Goal: Task Accomplishment & Management: Manage account settings

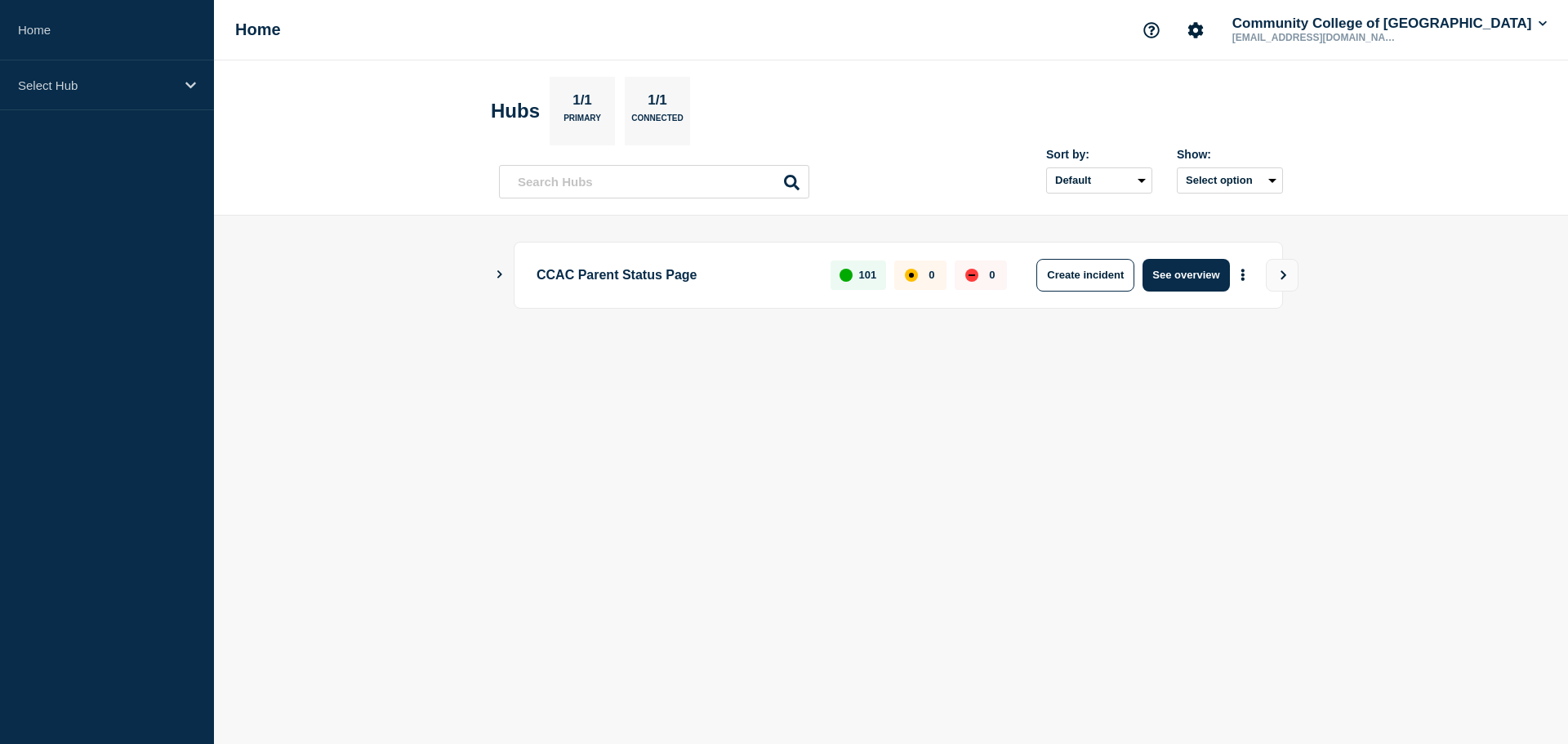
click at [499, 271] on icon "Show Connected Hubs" at bounding box center [499, 274] width 11 height 8
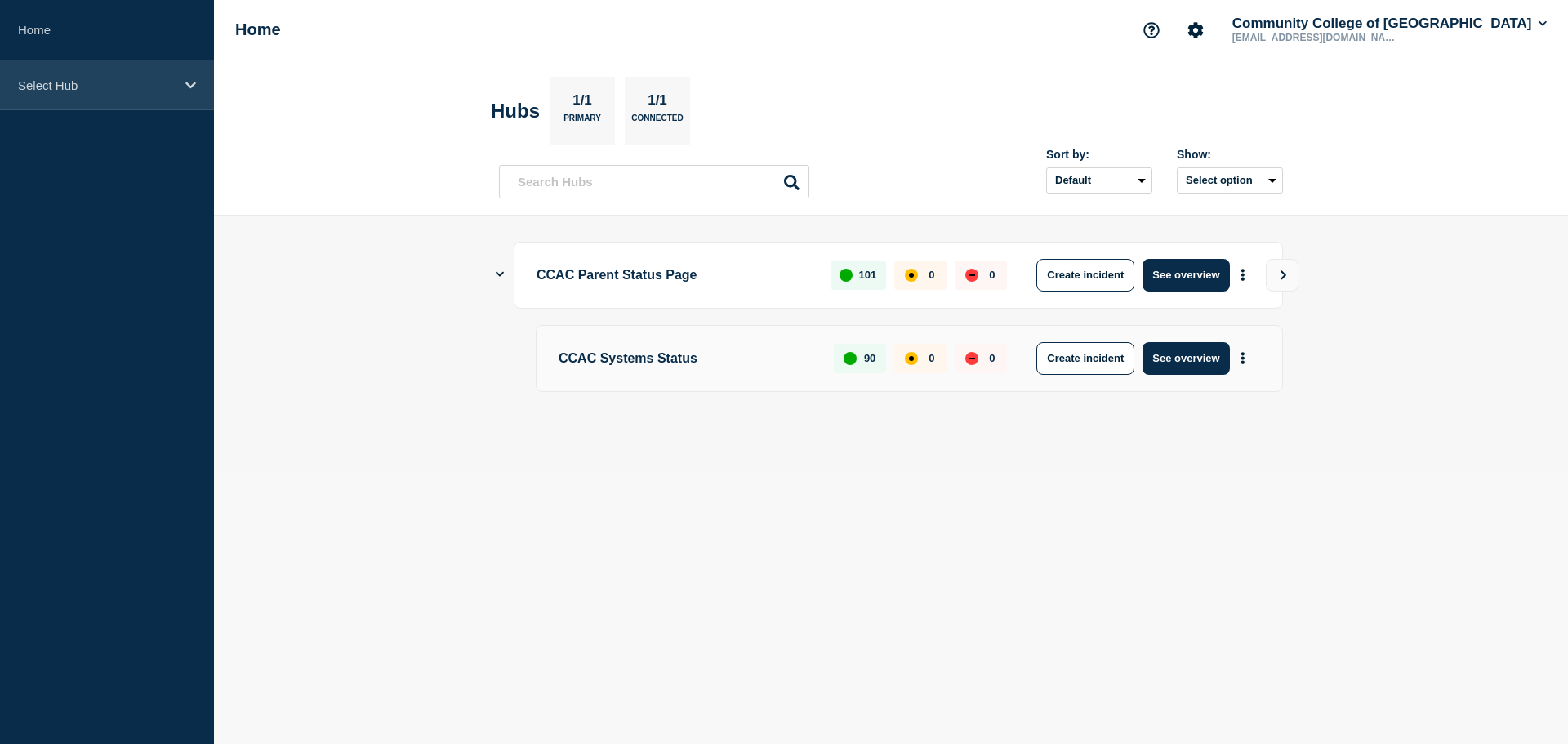
click at [156, 100] on div "Select Hub" at bounding box center [107, 86] width 214 height 50
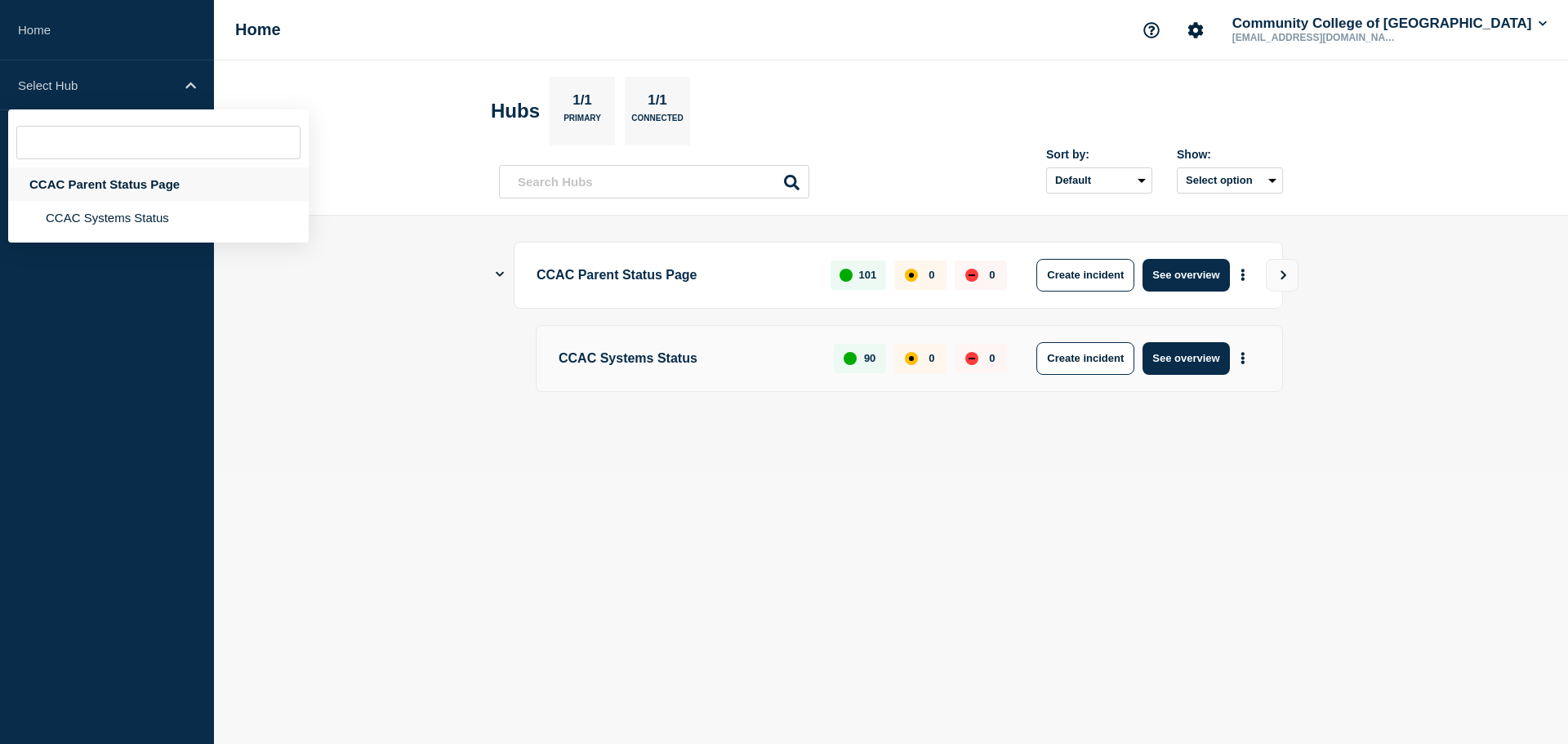
click at [61, 182] on div "CCAC Parent Status Page" at bounding box center [158, 185] width 301 height 34
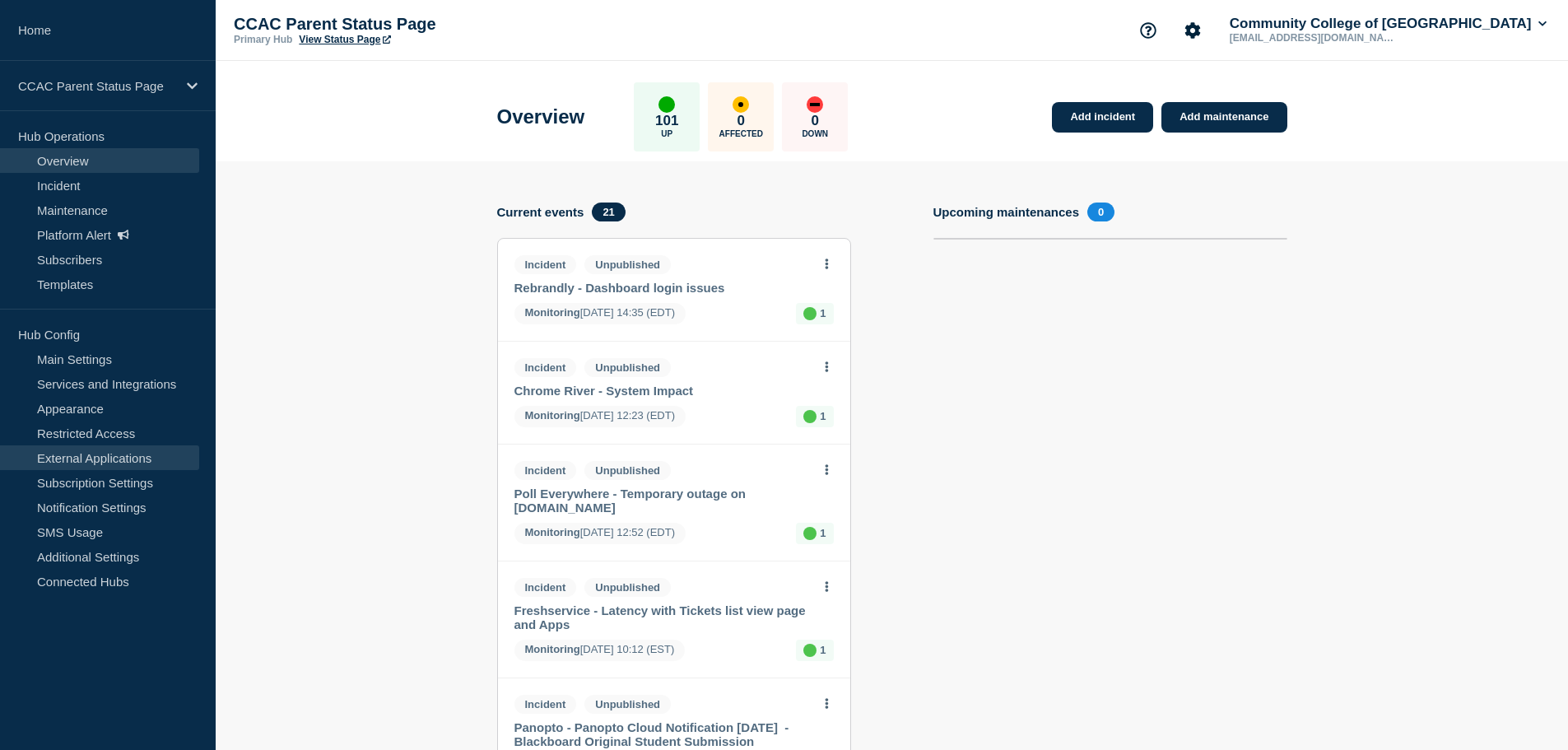
click at [59, 465] on link "External Applications" at bounding box center [99, 457] width 199 height 24
click at [90, 371] on link "Main Settings" at bounding box center [99, 358] width 199 height 24
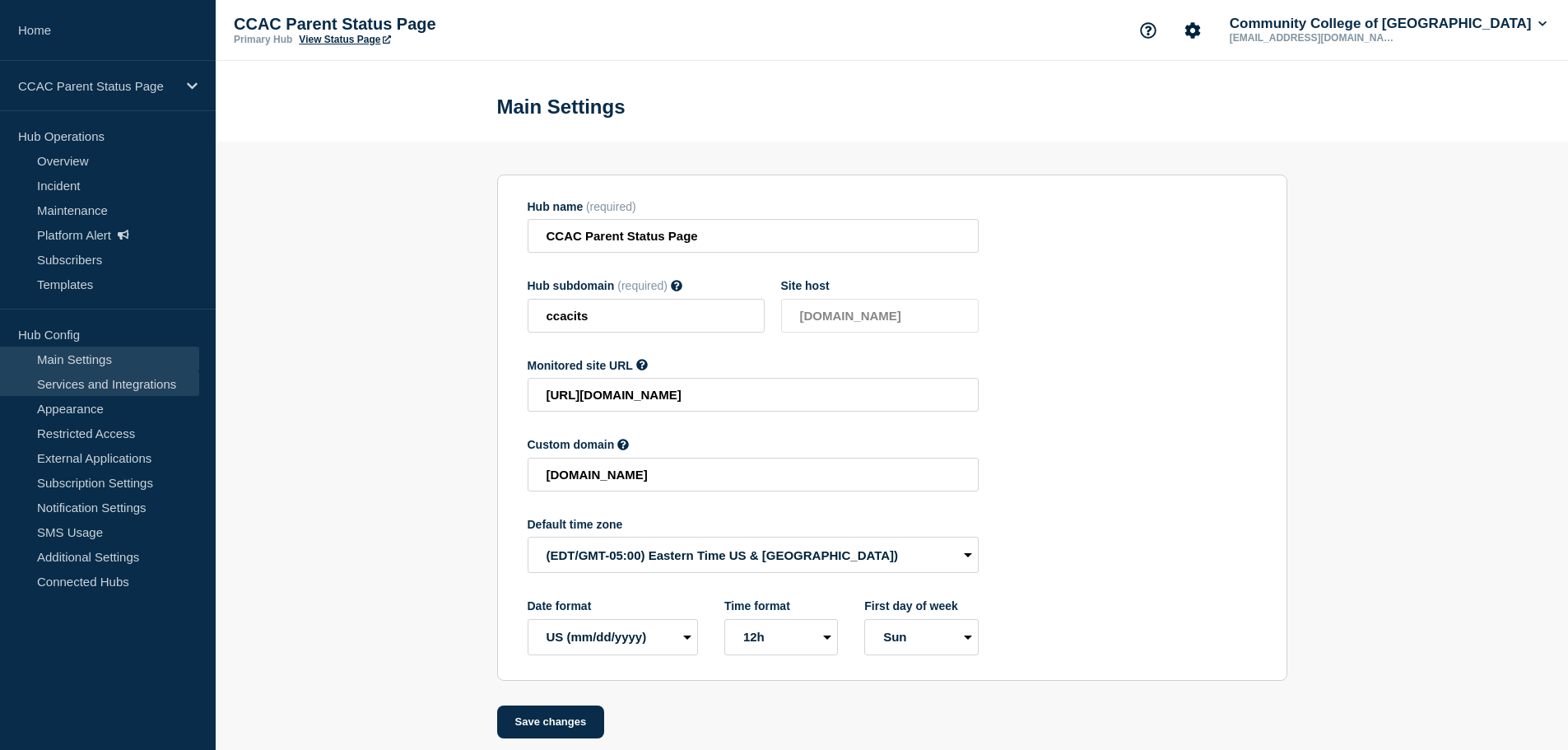
click at [88, 384] on link "Services and Integrations" at bounding box center [99, 384] width 199 height 24
click at [133, 388] on link "Services and Integrations" at bounding box center [99, 384] width 199 height 24
click at [78, 381] on link "Services and Integrations" at bounding box center [99, 384] width 199 height 24
click at [82, 410] on link "Appearance" at bounding box center [99, 408] width 199 height 24
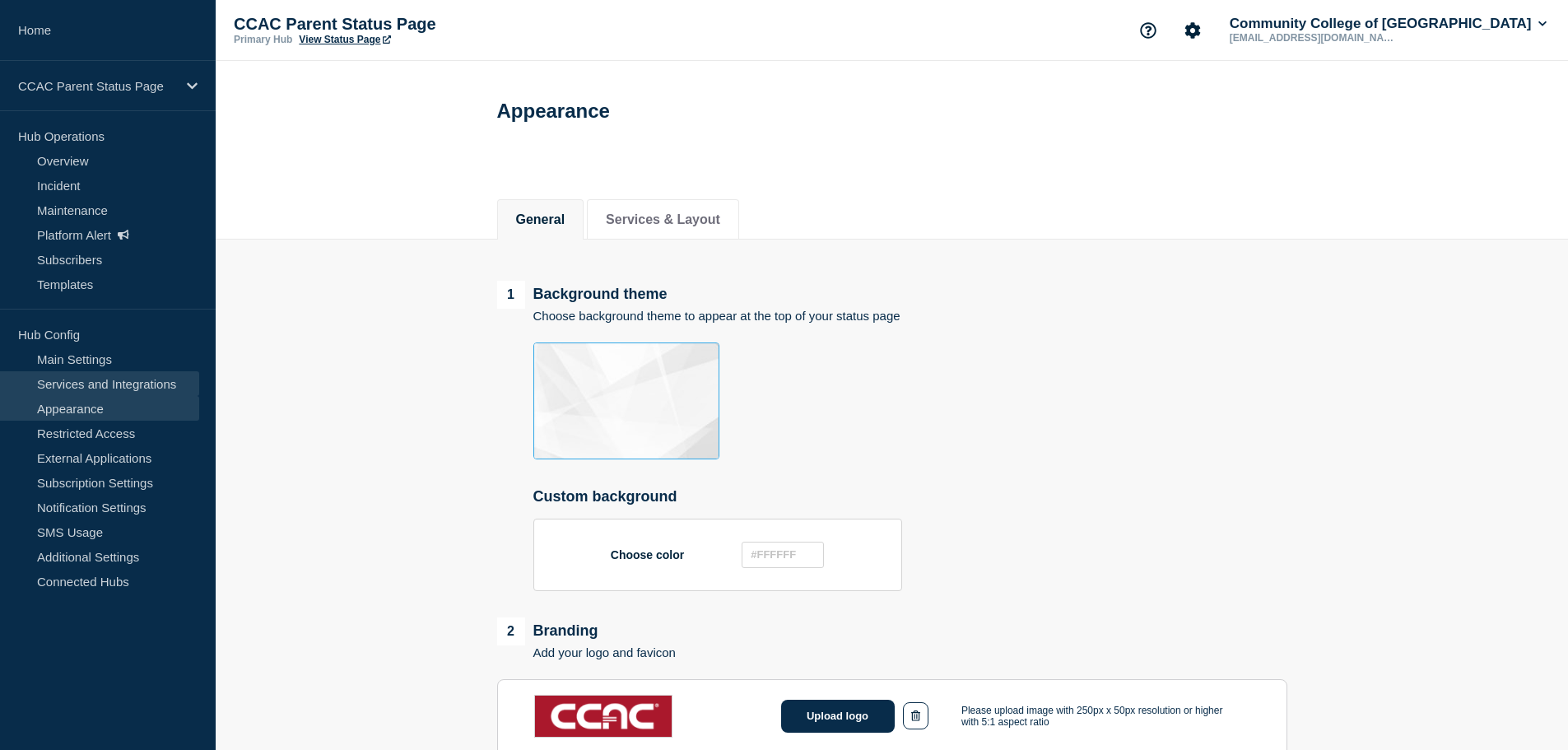
click at [90, 378] on link "Services and Integrations" at bounding box center [99, 384] width 199 height 24
click at [69, 169] on link "Overview" at bounding box center [99, 160] width 199 height 24
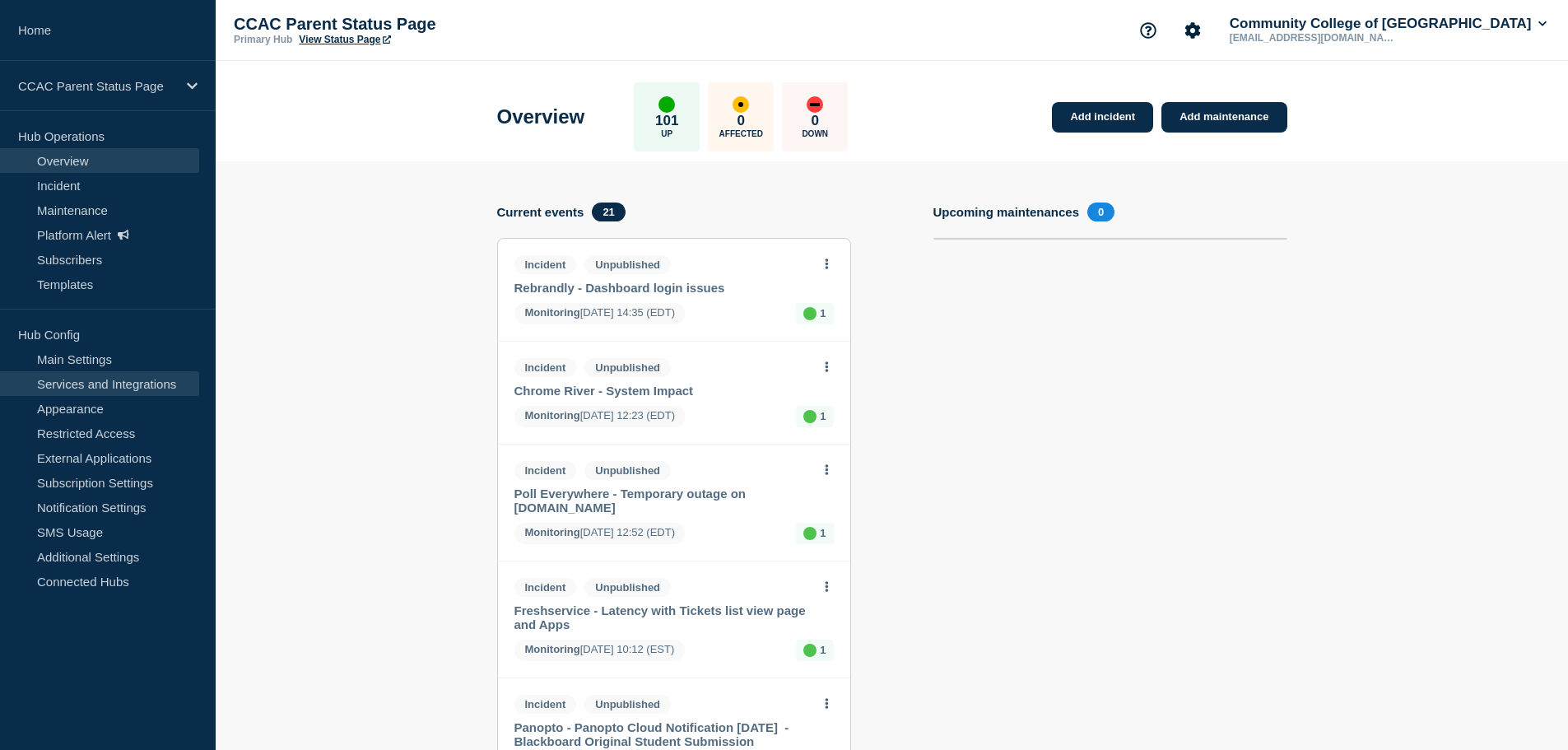
click at [95, 393] on link "Services and Integrations" at bounding box center [99, 384] width 199 height 24
click at [76, 385] on link "Services and Integrations" at bounding box center [99, 384] width 199 height 24
click at [89, 483] on link "Subscription Settings" at bounding box center [99, 482] width 199 height 24
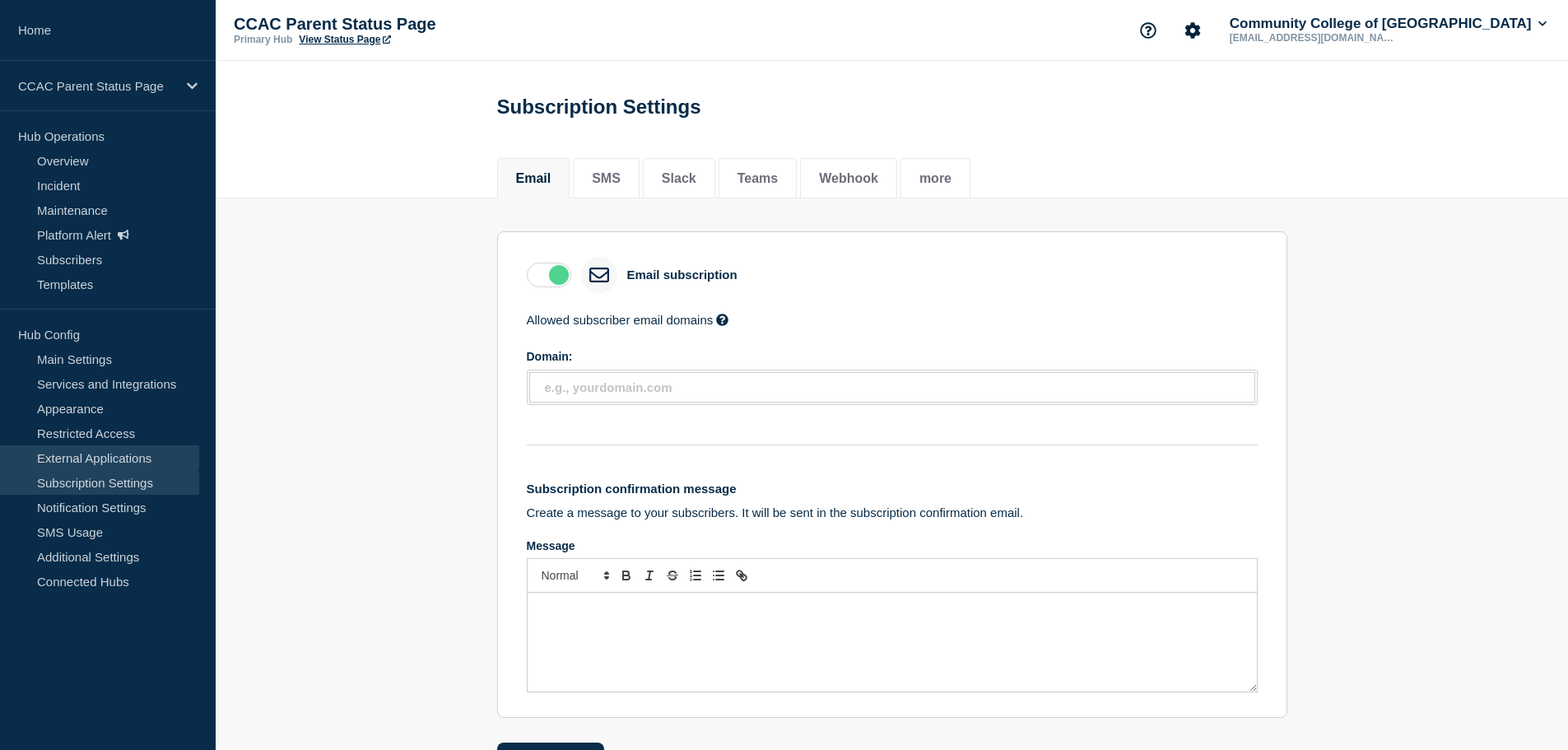
click at [88, 468] on link "External Applications" at bounding box center [99, 457] width 199 height 24
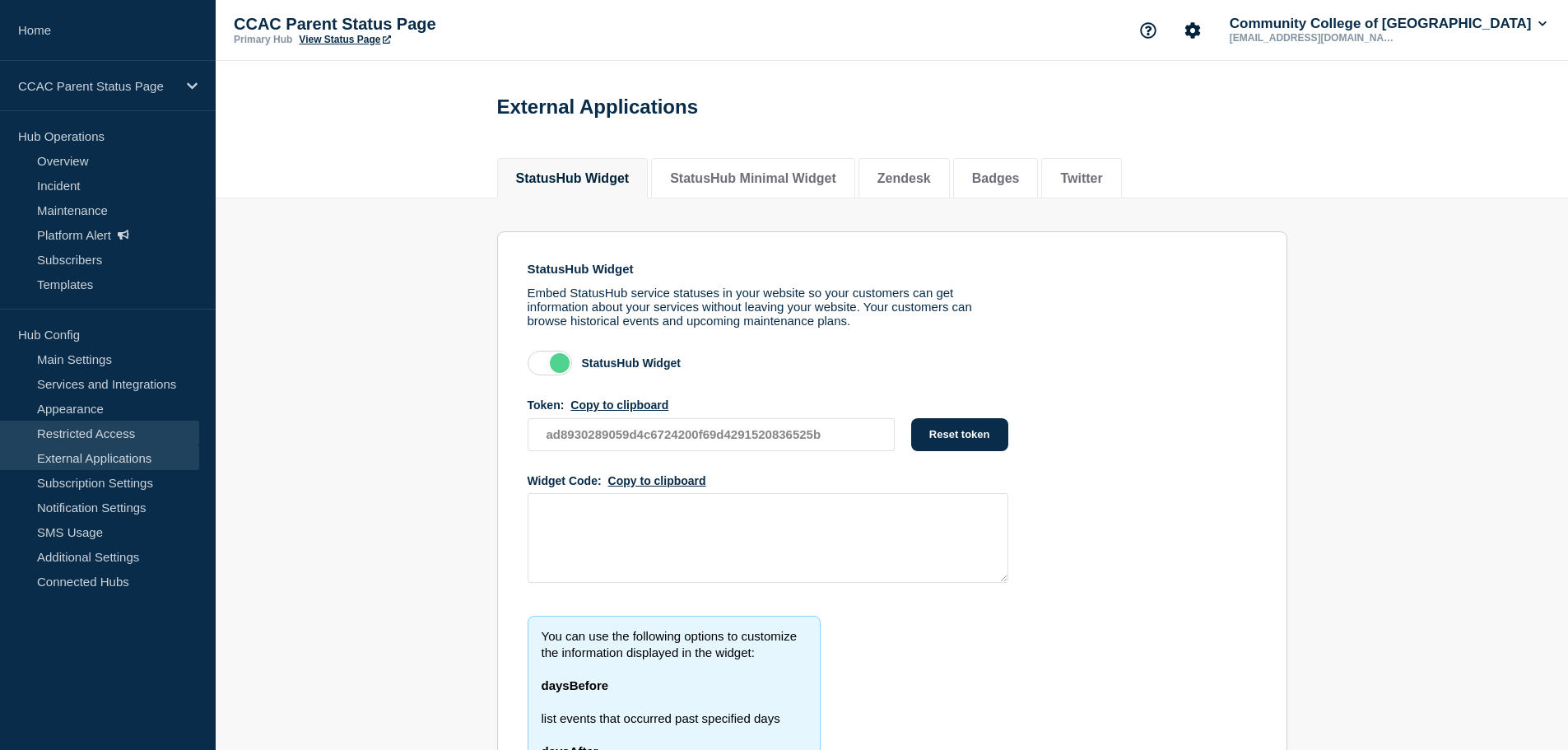
click at [87, 444] on link "Restricted Access" at bounding box center [99, 432] width 199 height 24
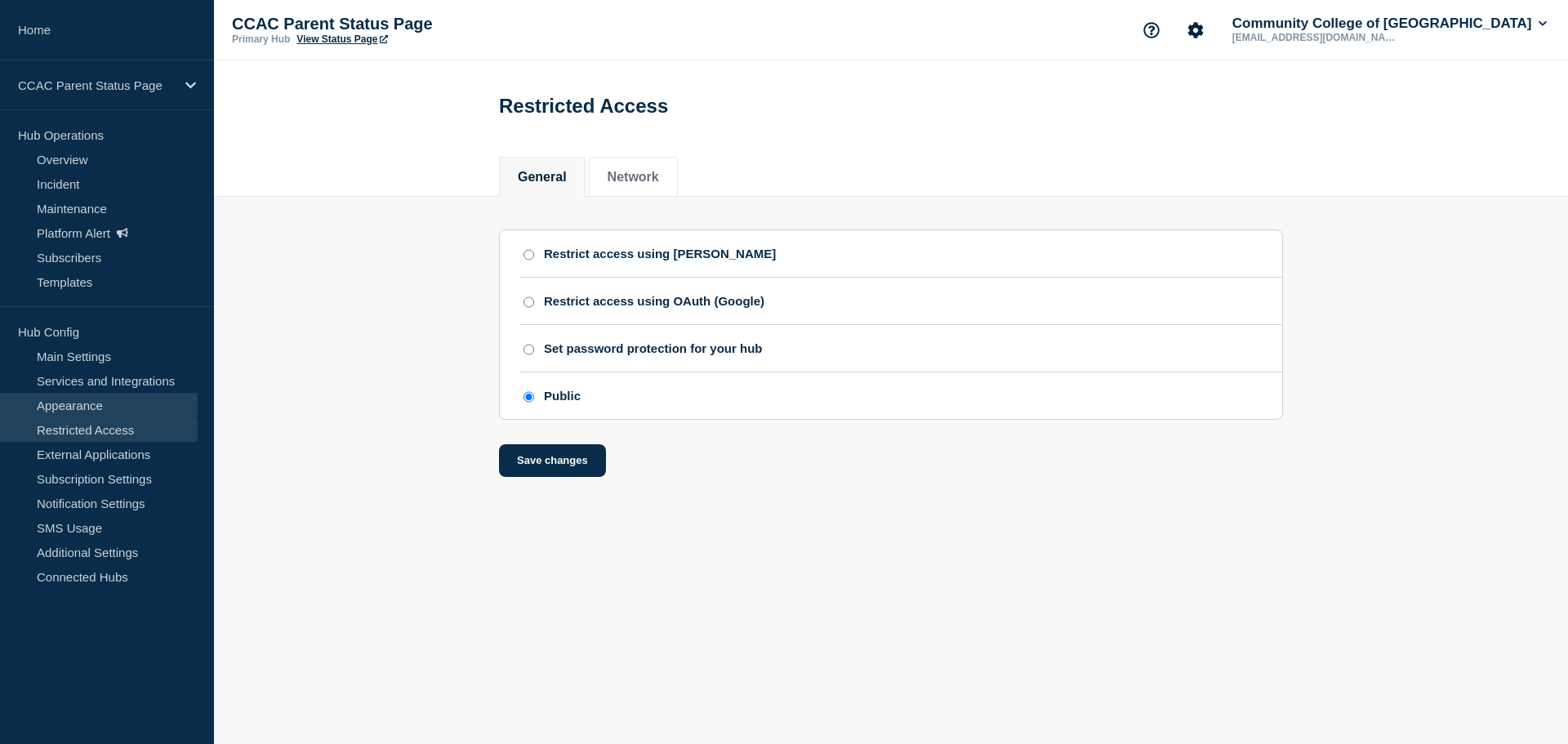
click at [79, 409] on link "Appearance" at bounding box center [98, 405] width 197 height 24
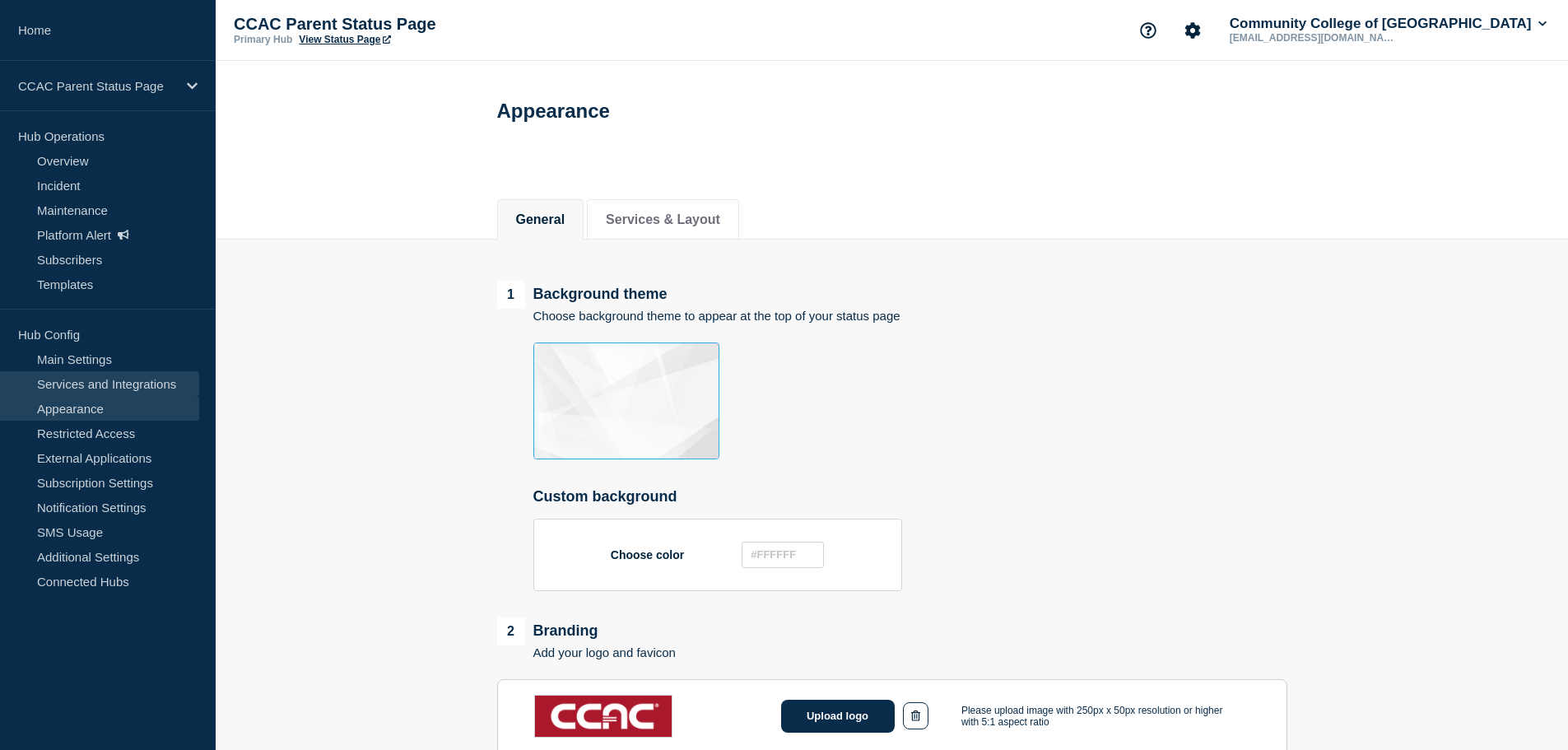
click at [76, 387] on link "Services and Integrations" at bounding box center [99, 384] width 199 height 24
click at [103, 384] on link "Services and Integrations" at bounding box center [99, 384] width 199 height 24
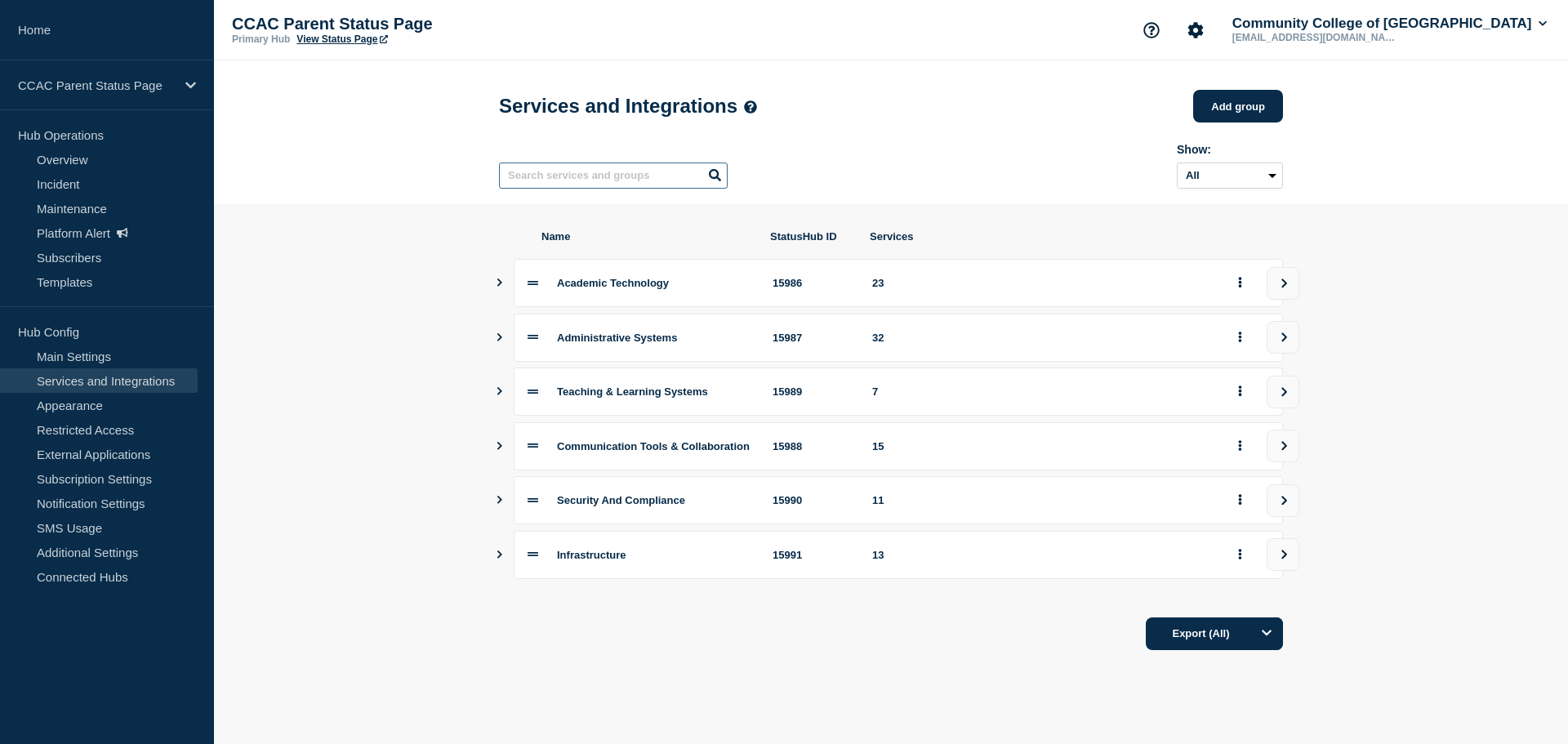
click at [571, 176] on input "text" at bounding box center [613, 175] width 229 height 26
type input "student"
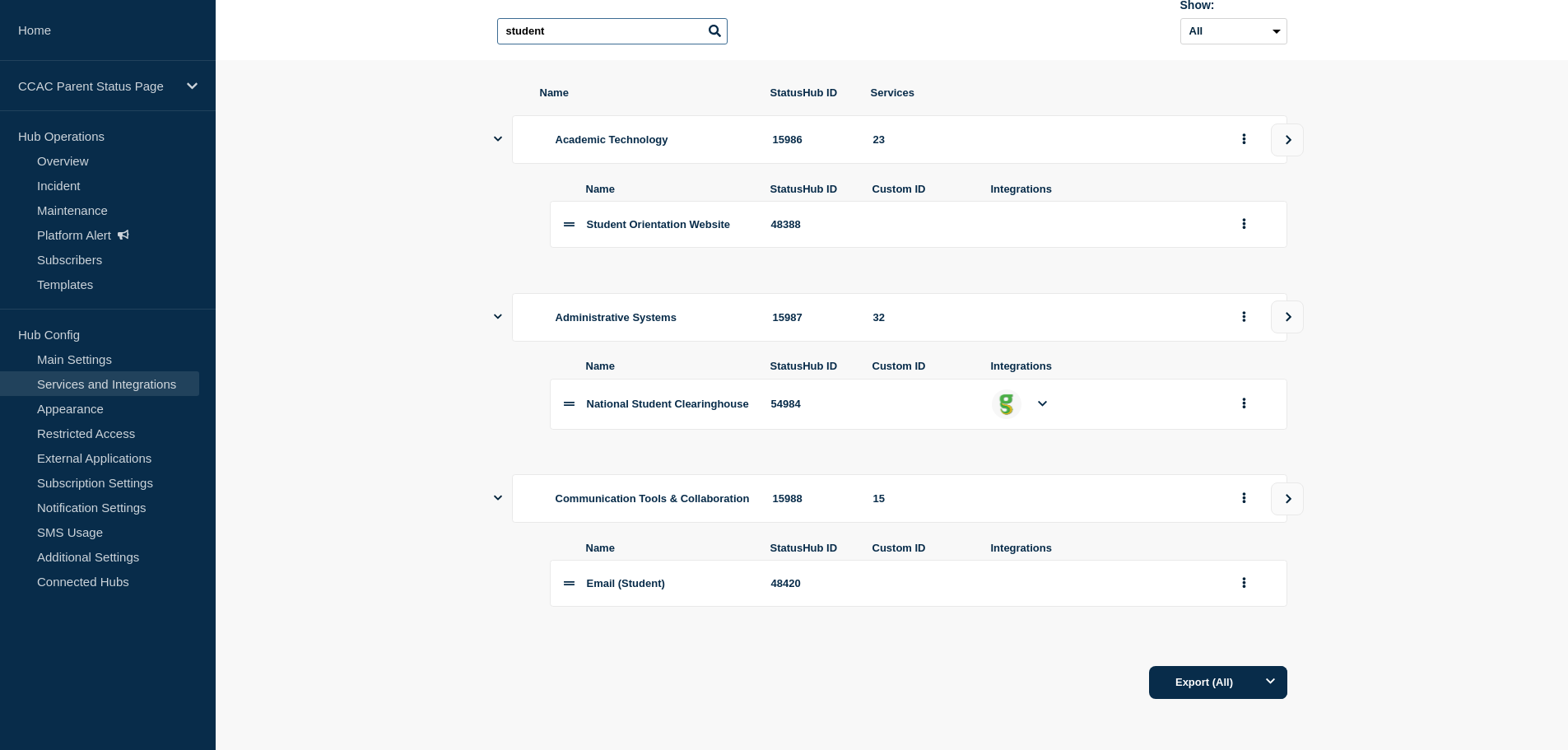
scroll to position [167, 0]
